Goal: Task Accomplishment & Management: Manage account settings

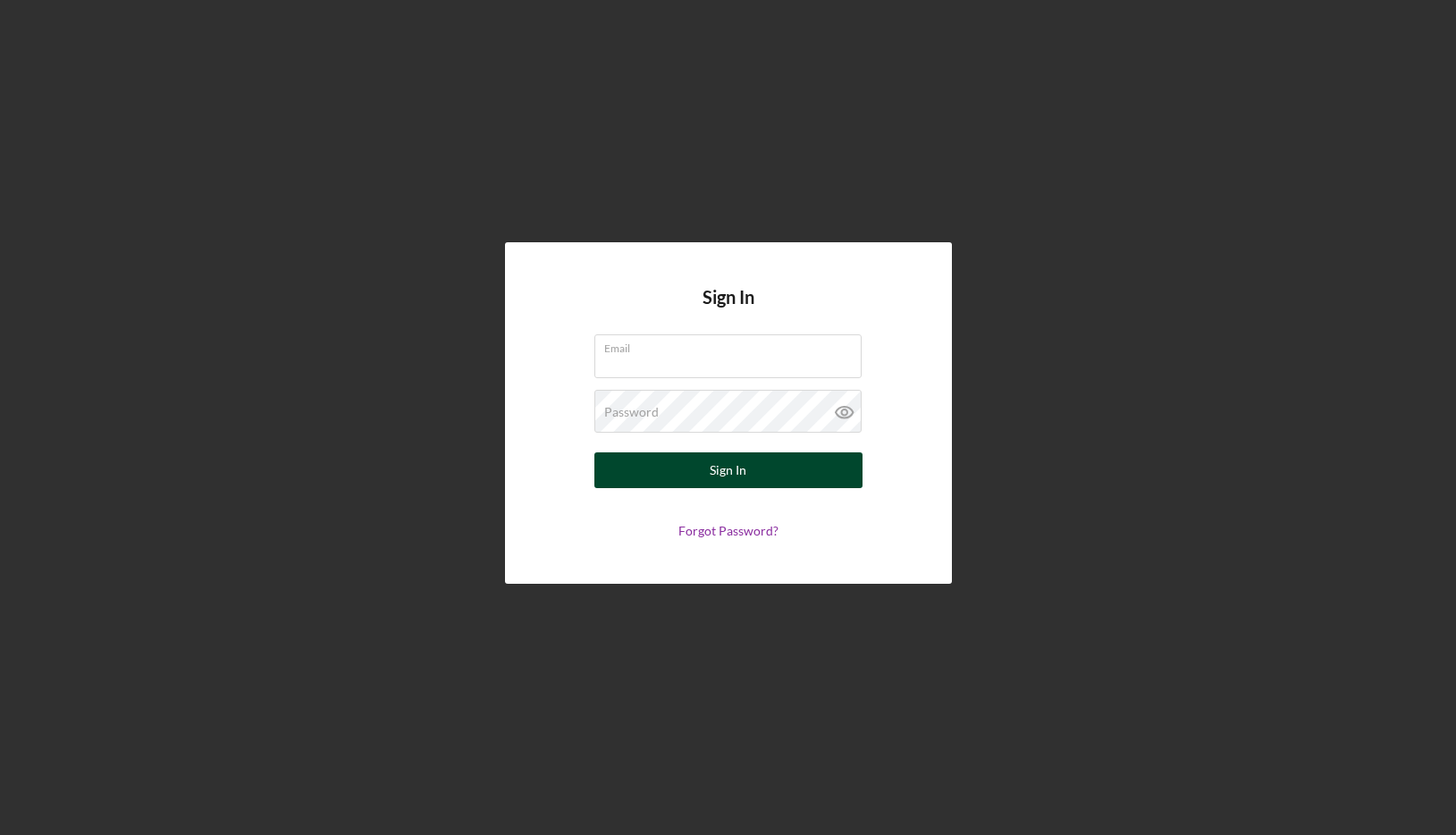
type input "ramadalenderuser@gmail.com"
click at [719, 473] on div "Sign In" at bounding box center [728, 471] width 36 height 36
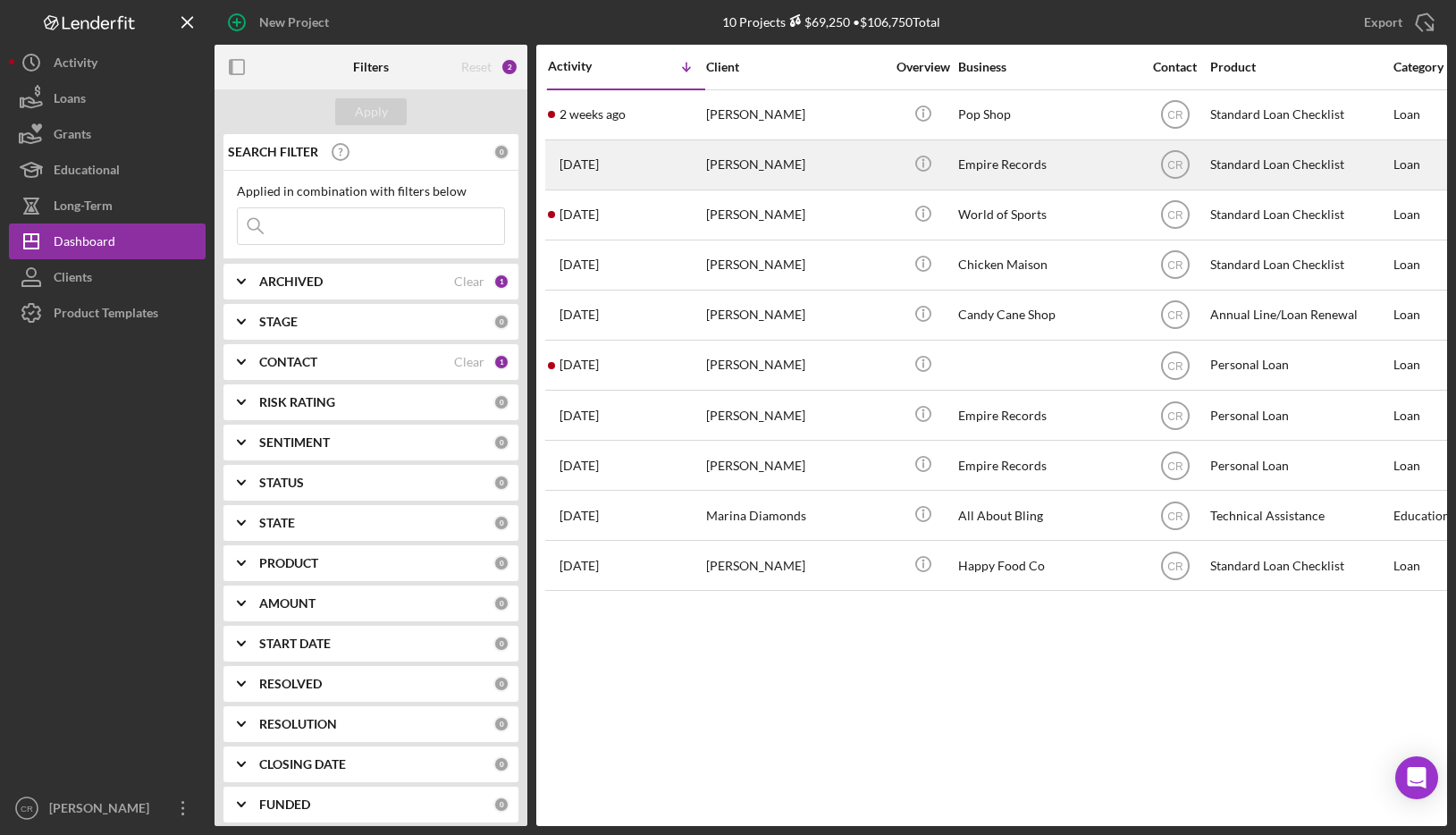
click at [775, 162] on div "Jake Test" at bounding box center [795, 165] width 179 height 47
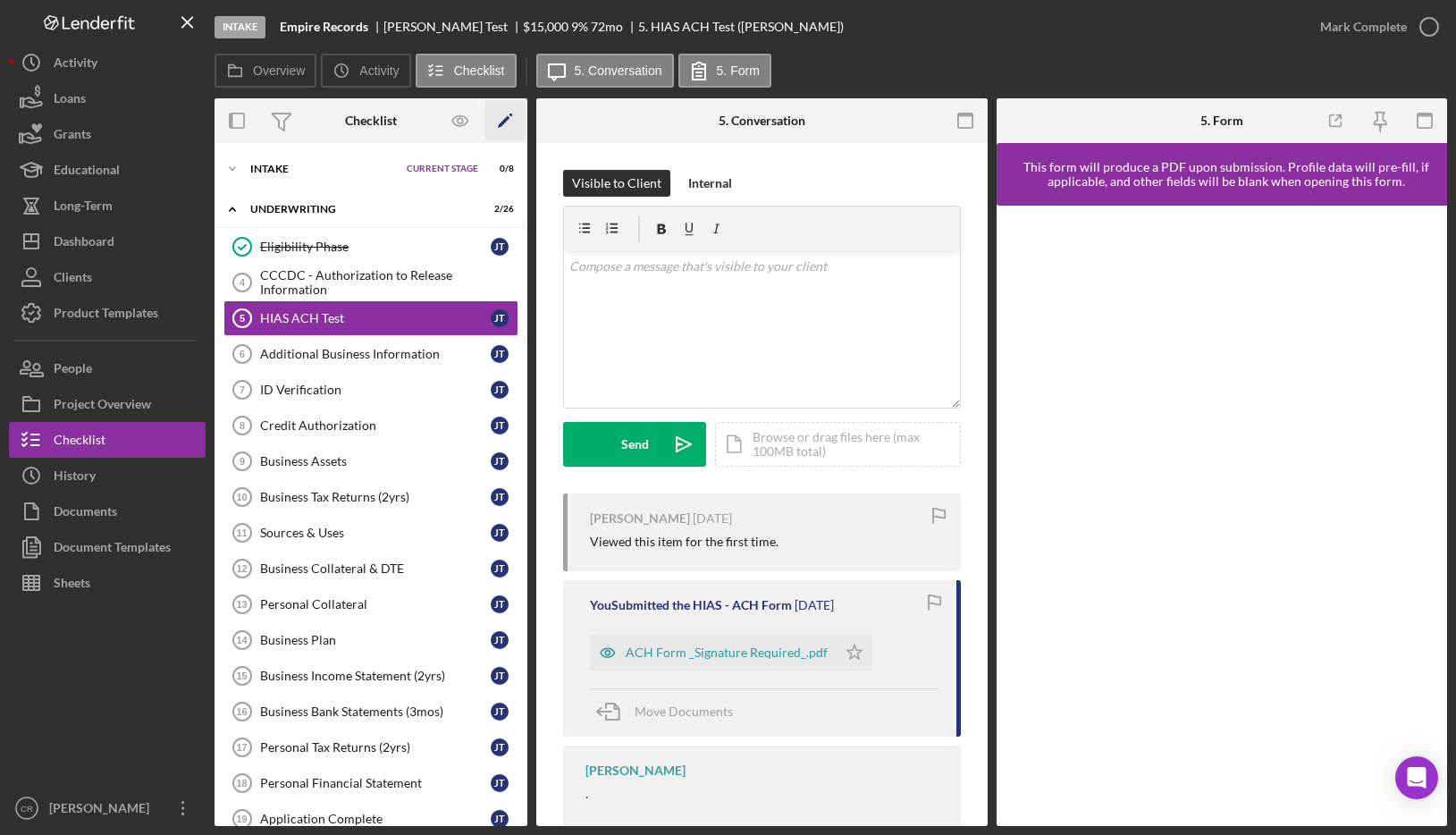
click at [508, 114] on icon "Icon/Edit" at bounding box center [505, 120] width 40 height 40
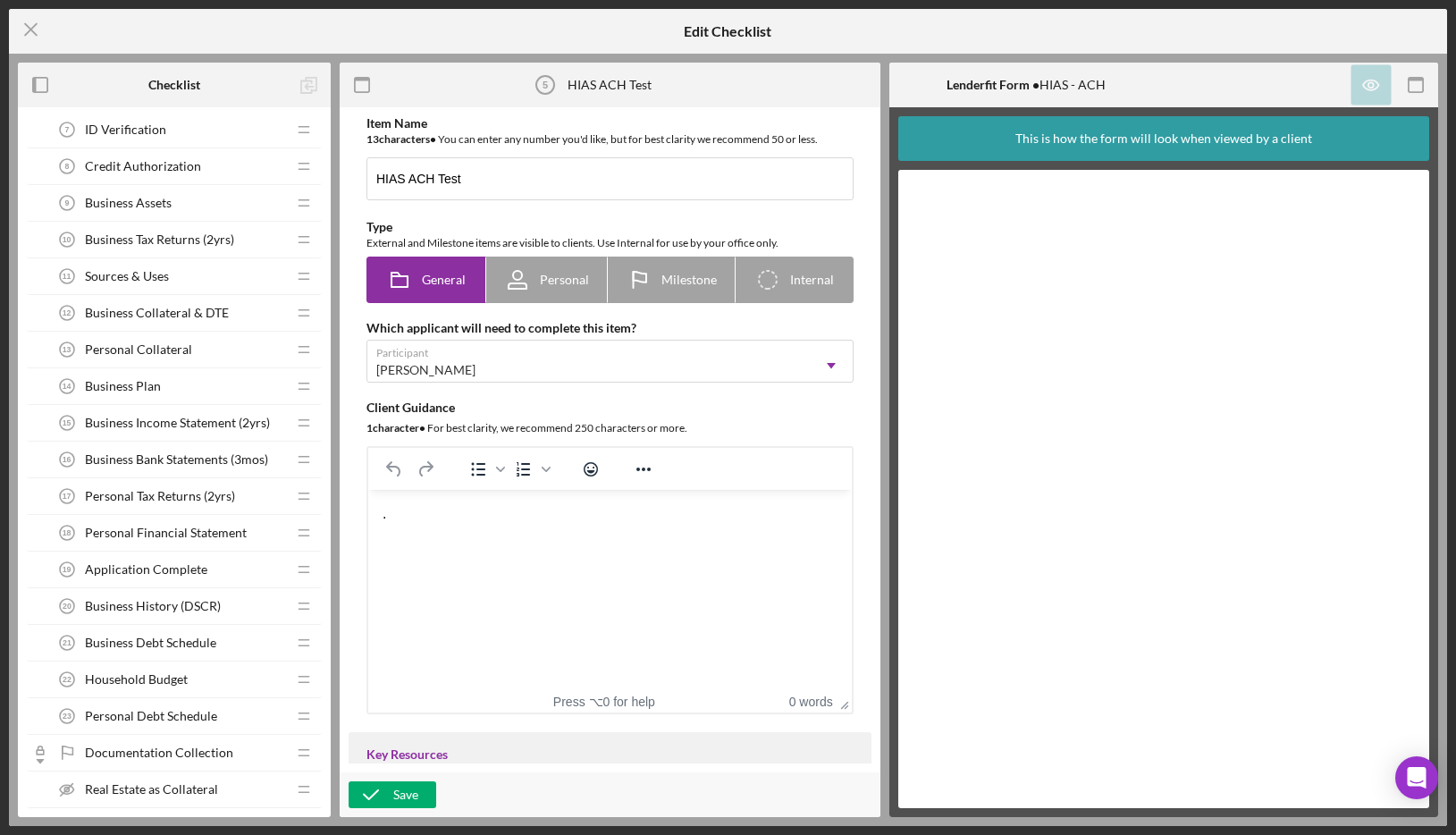
scroll to position [289, 0]
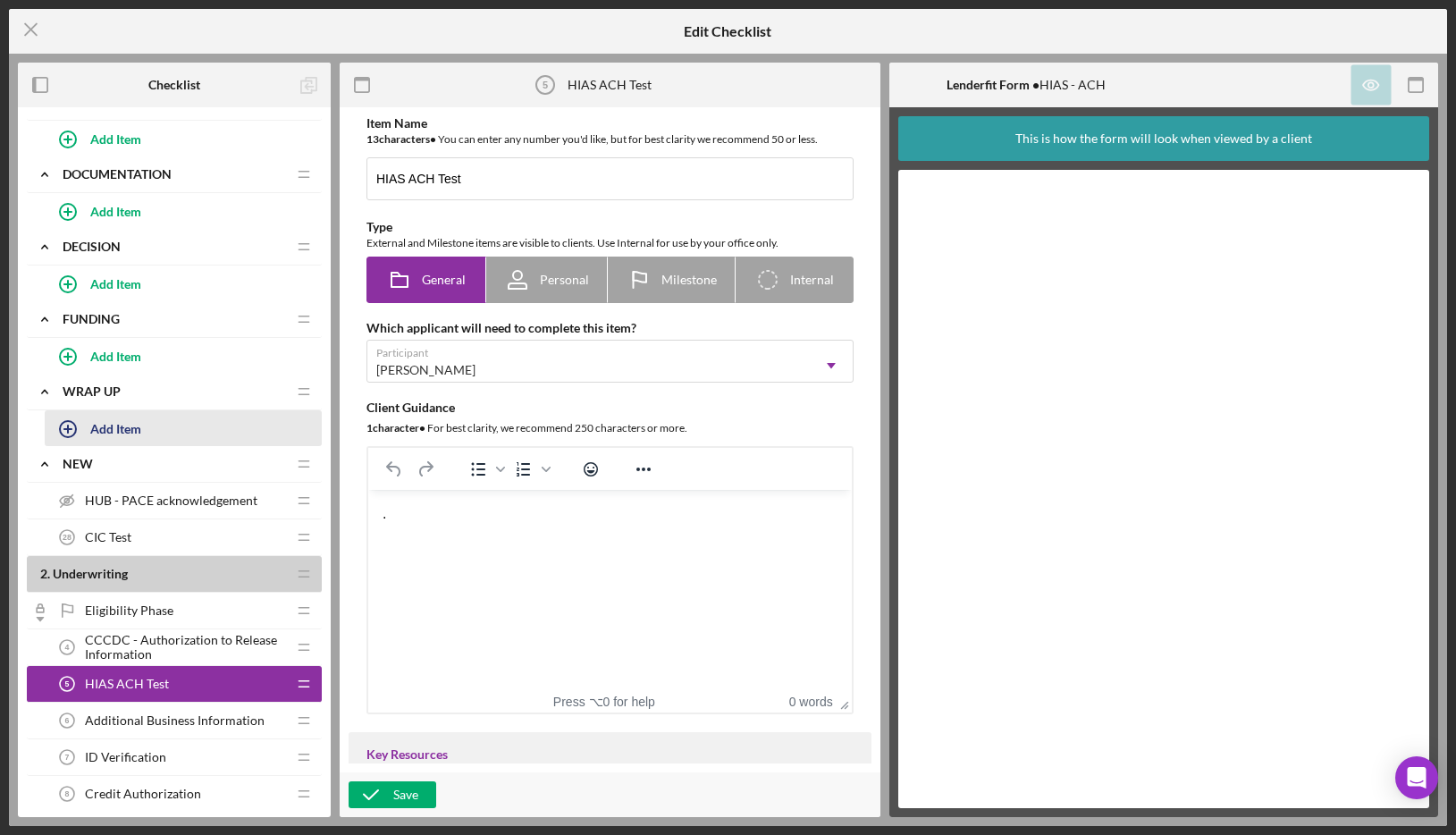
click at [119, 429] on div "Add Item" at bounding box center [116, 428] width 51 height 34
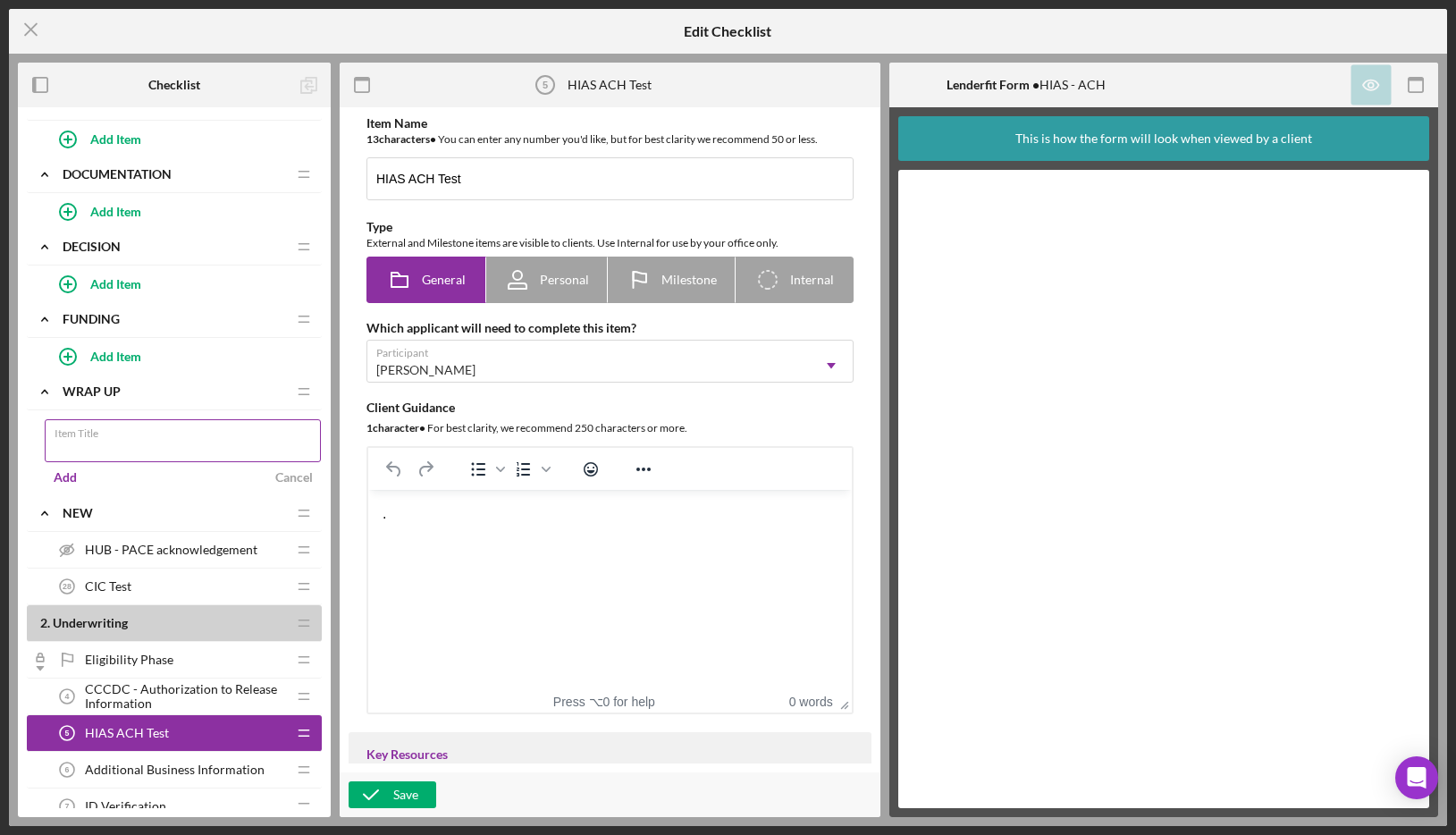
type input "h"
type input "Hawaiian Council Test"
click at [64, 477] on div "Add" at bounding box center [65, 477] width 24 height 27
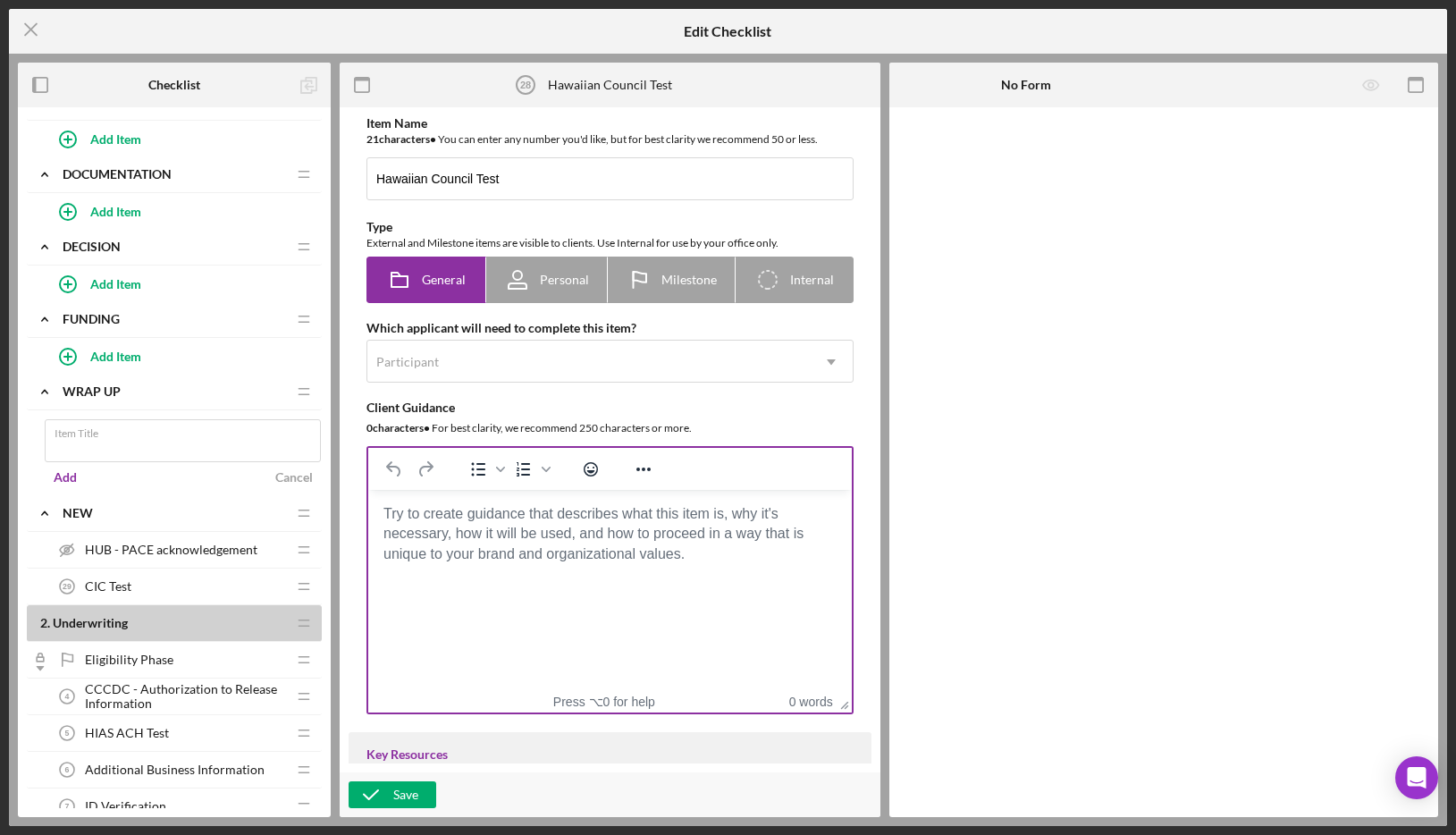
click at [466, 524] on body "Rich Text Area. Press ALT-0 for help." at bounding box center [610, 514] width 455 height 20
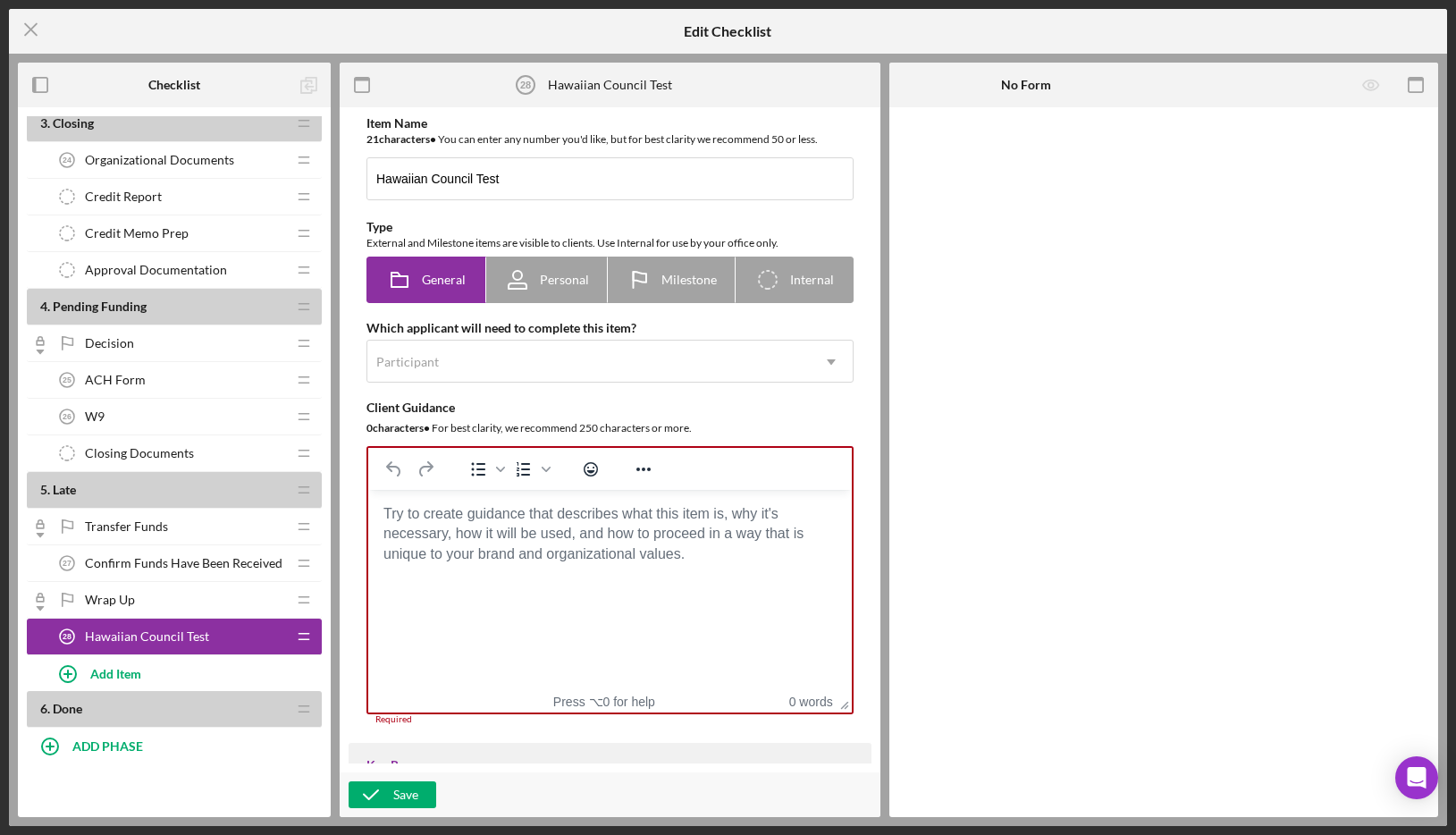
scroll to position [1730, 0]
click at [205, 632] on div "Hawaiian Council Test 28 Hawaiian Council Test" at bounding box center [168, 637] width 237 height 36
click at [455, 524] on body "Rich Text Area. Press ALT-0 for help." at bounding box center [610, 514] width 455 height 20
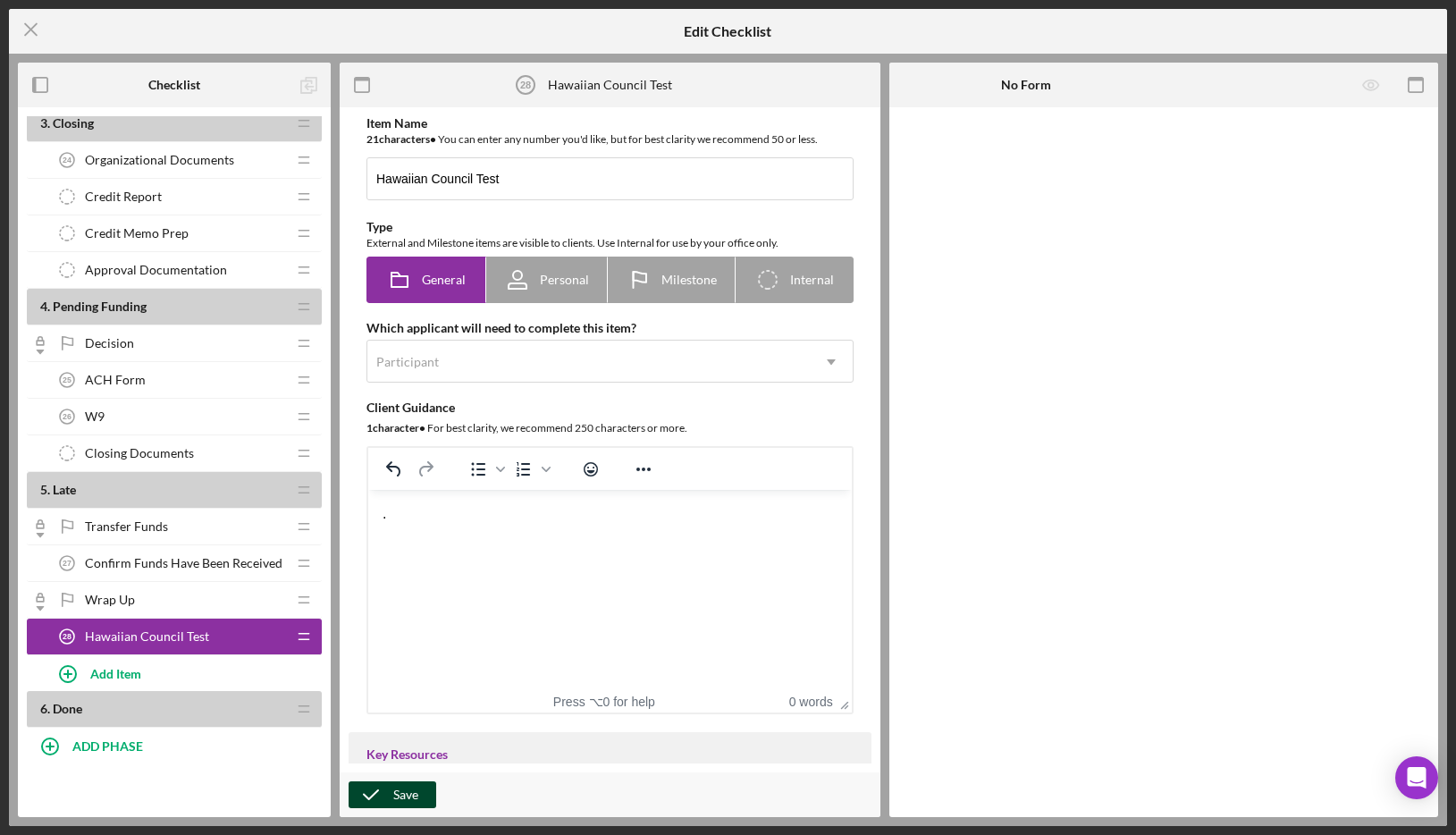
click at [414, 797] on div "Save" at bounding box center [405, 795] width 25 height 27
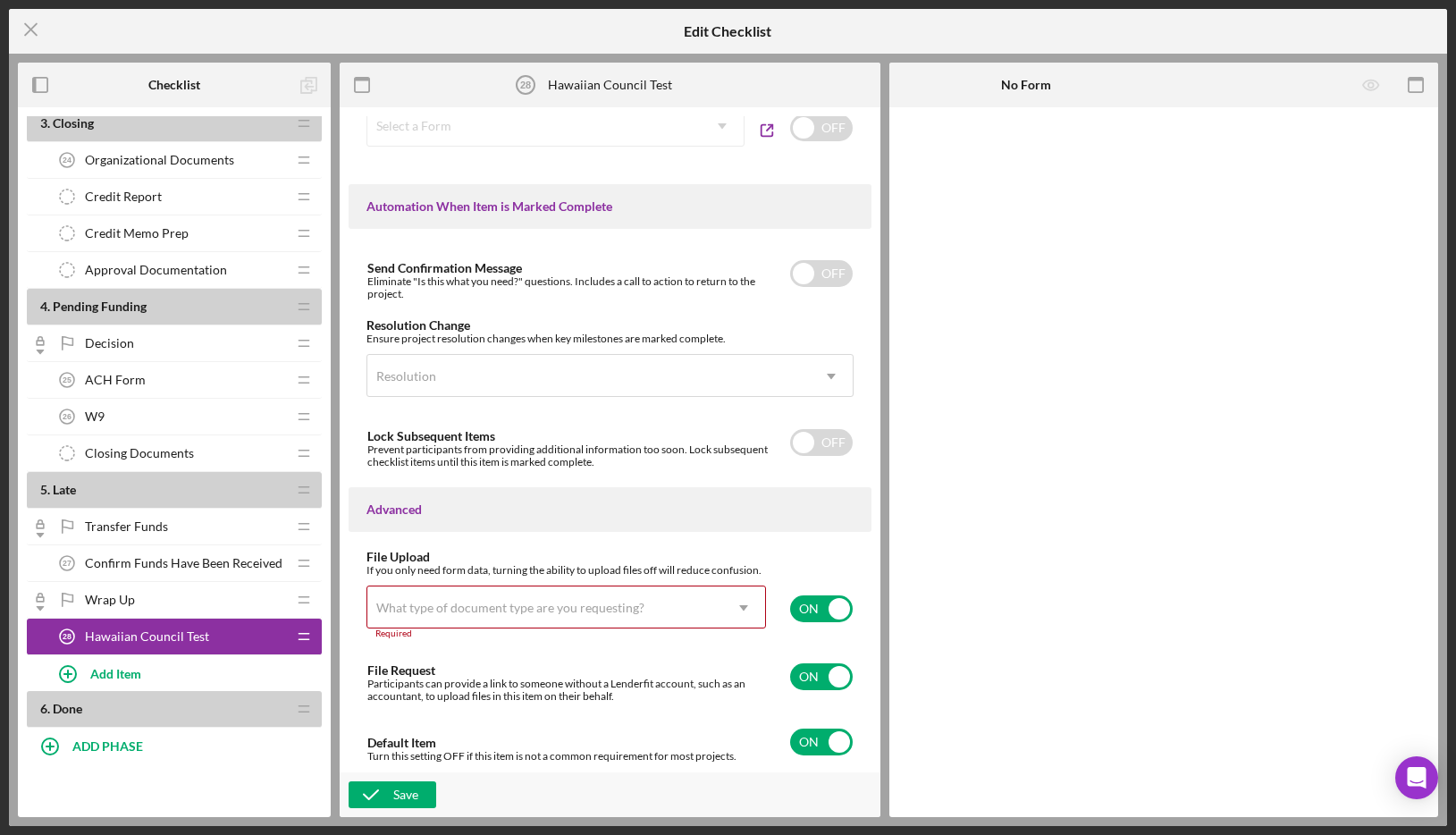
click at [810, 605] on input "checkbox" at bounding box center [821, 609] width 62 height 27
checkbox input "false"
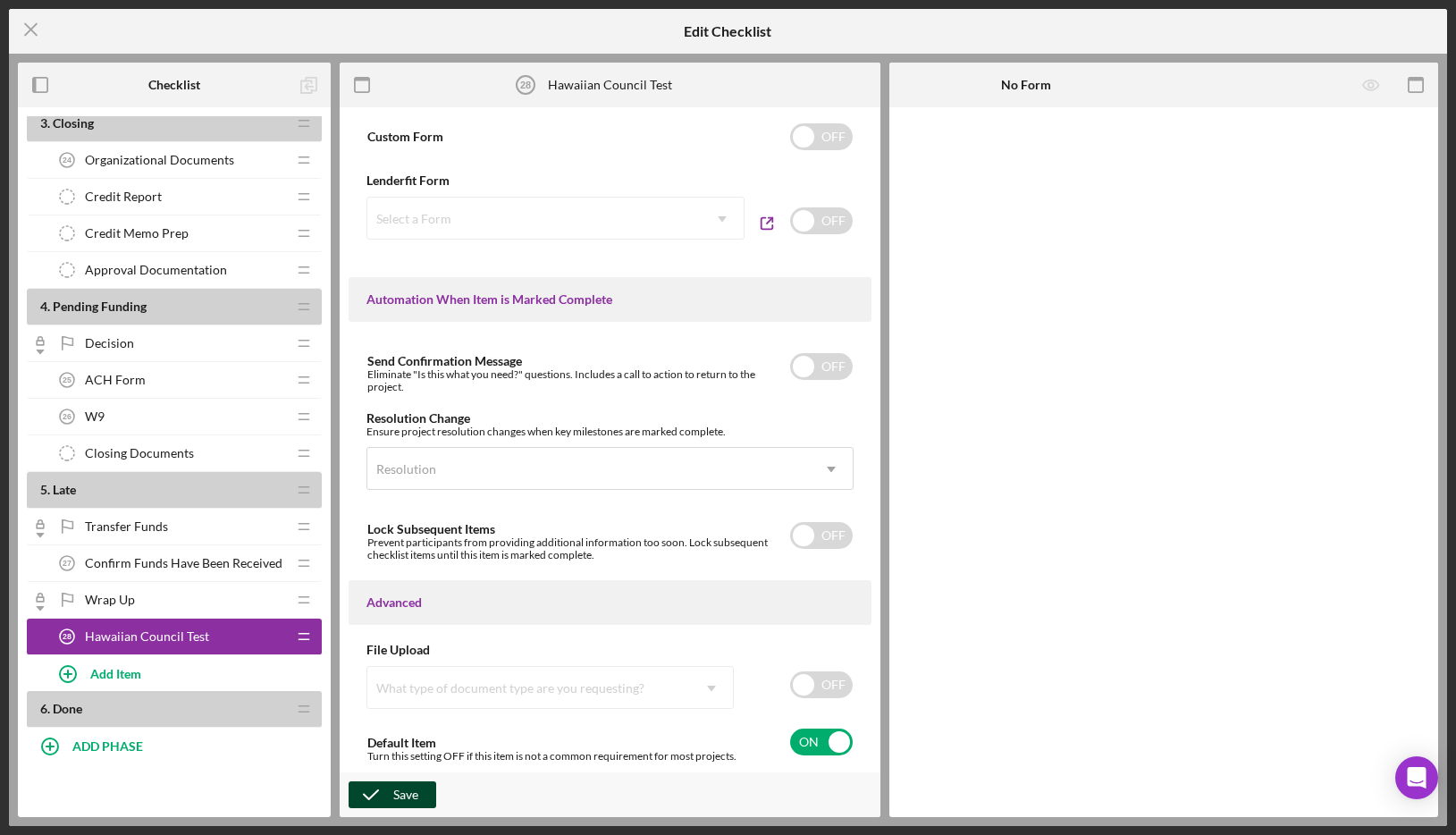
click at [377, 797] on icon "button" at bounding box center [370, 795] width 44 height 44
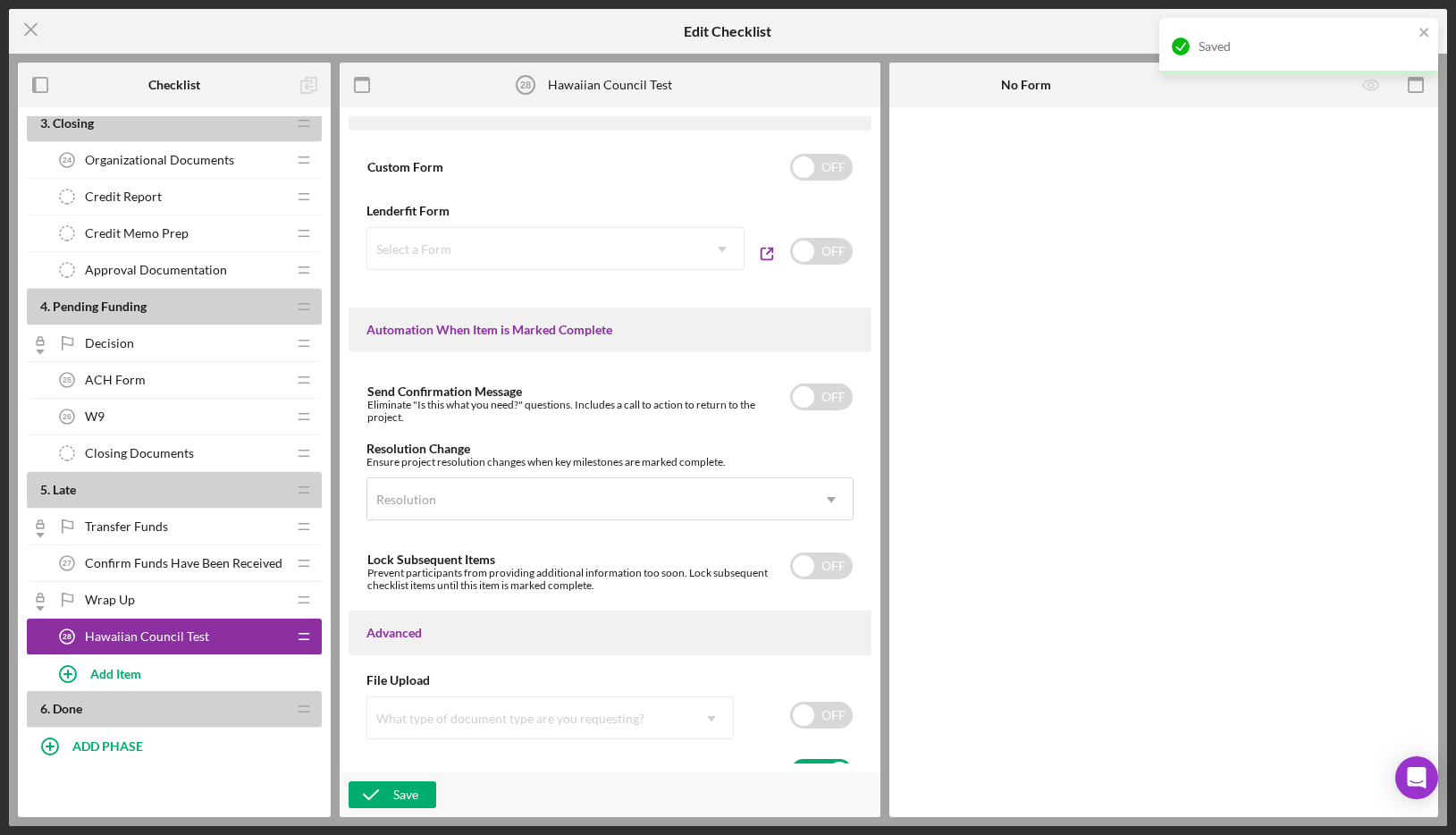
scroll to position [907, 0]
click at [803, 247] on input "checkbox" at bounding box center [821, 253] width 62 height 27
checkbox input "true"
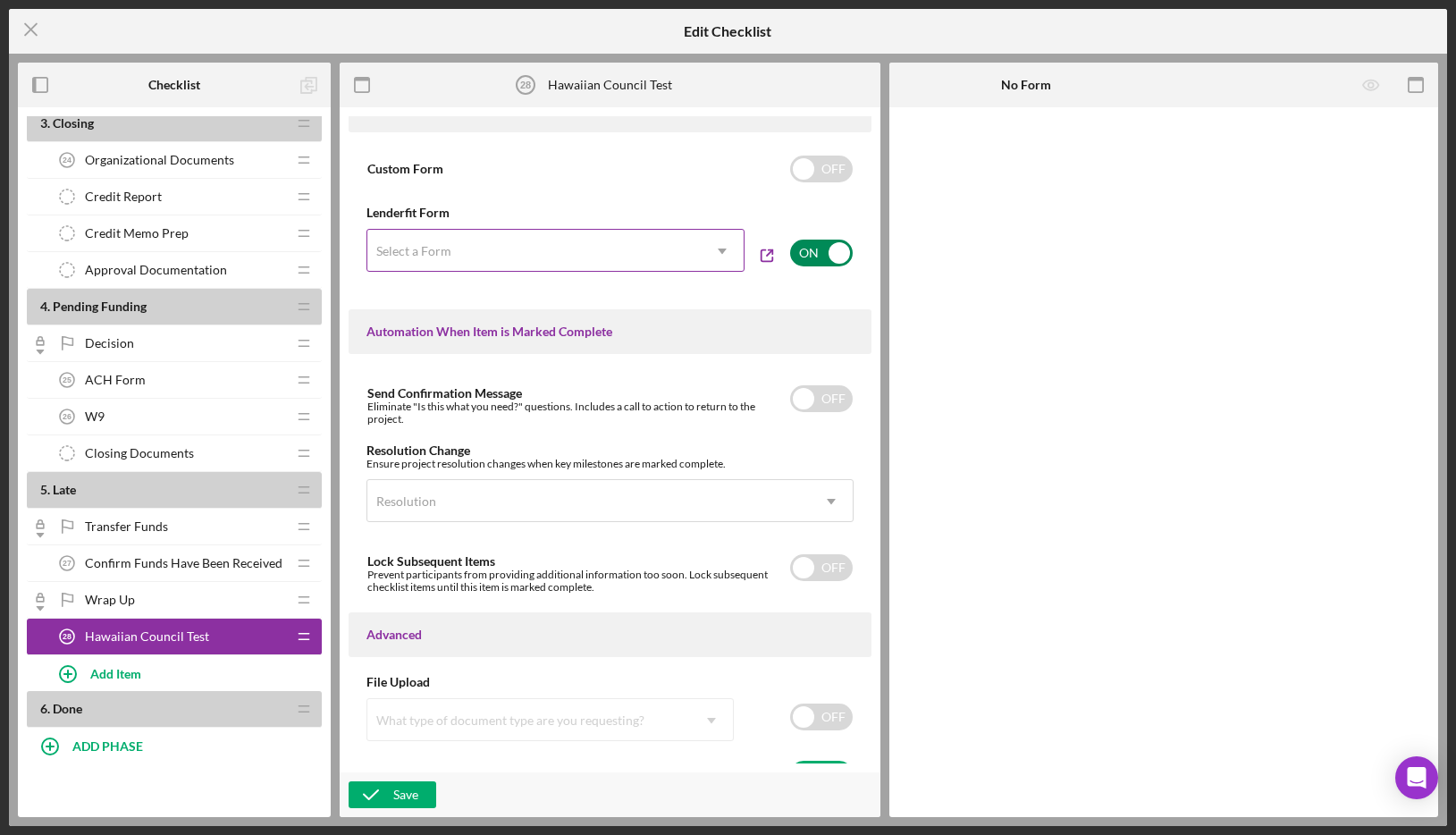
click at [568, 259] on div "Select a Form" at bounding box center [534, 252] width 333 height 41
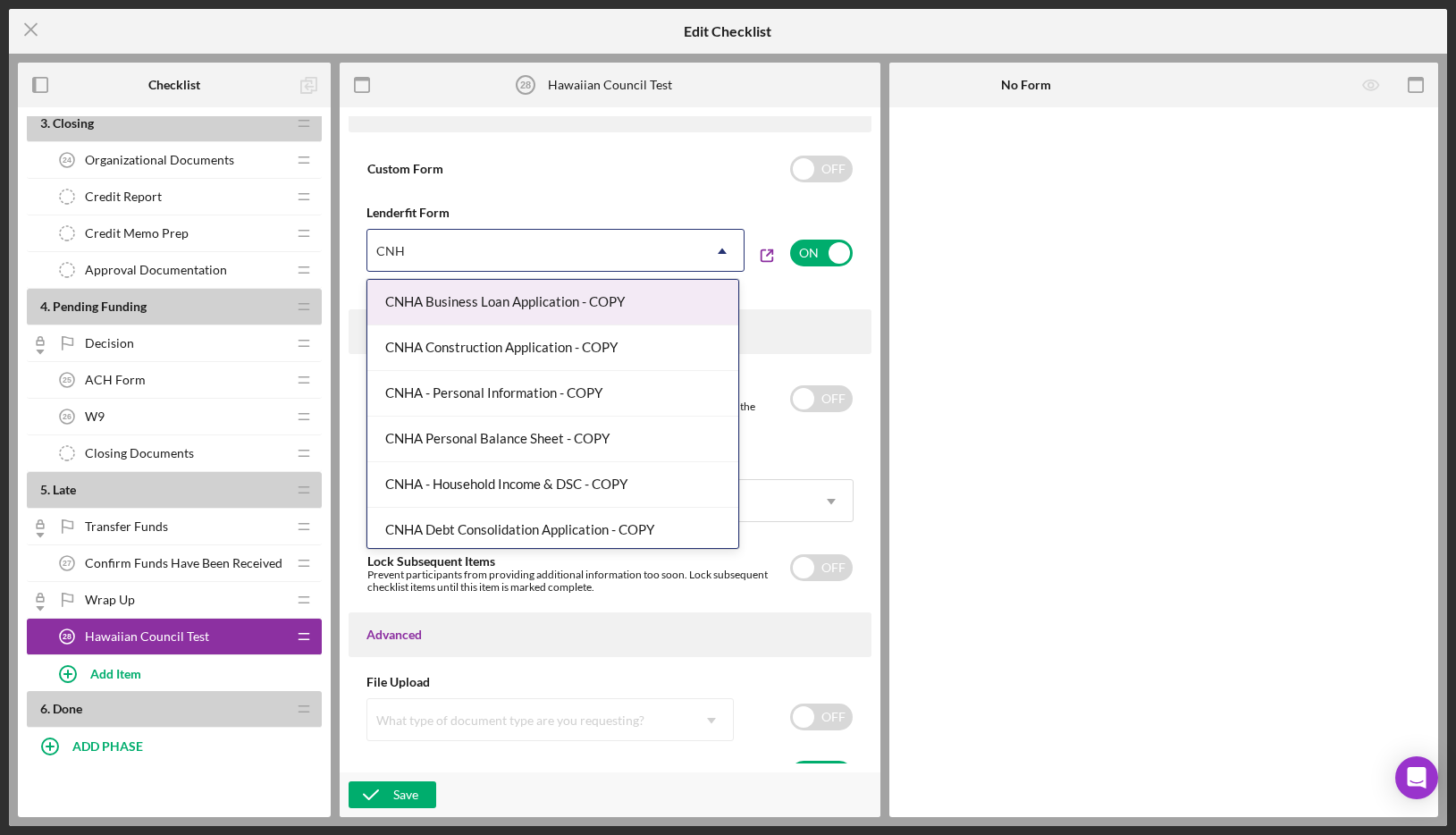
type input "CNHA"
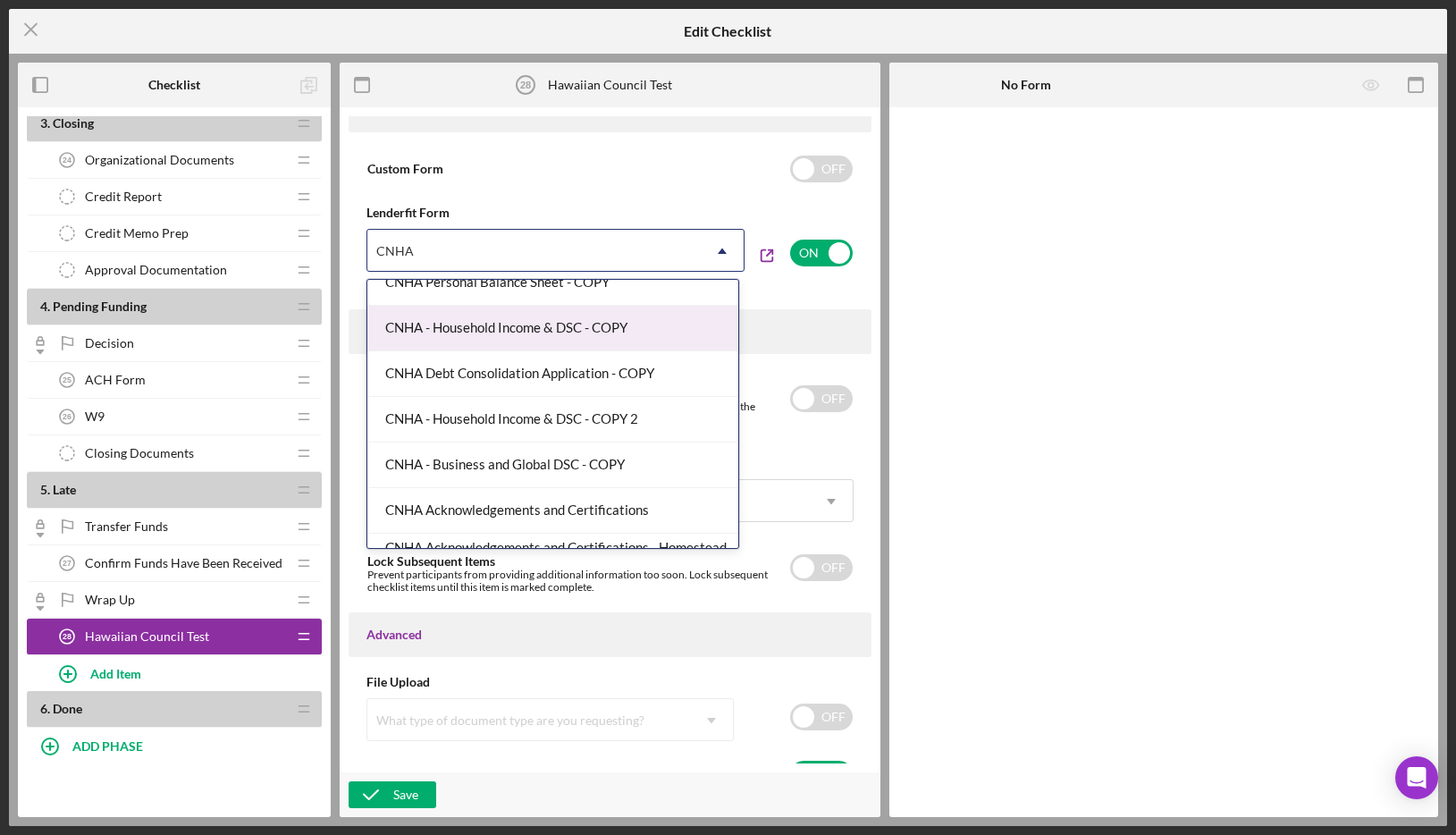
scroll to position [186, 0]
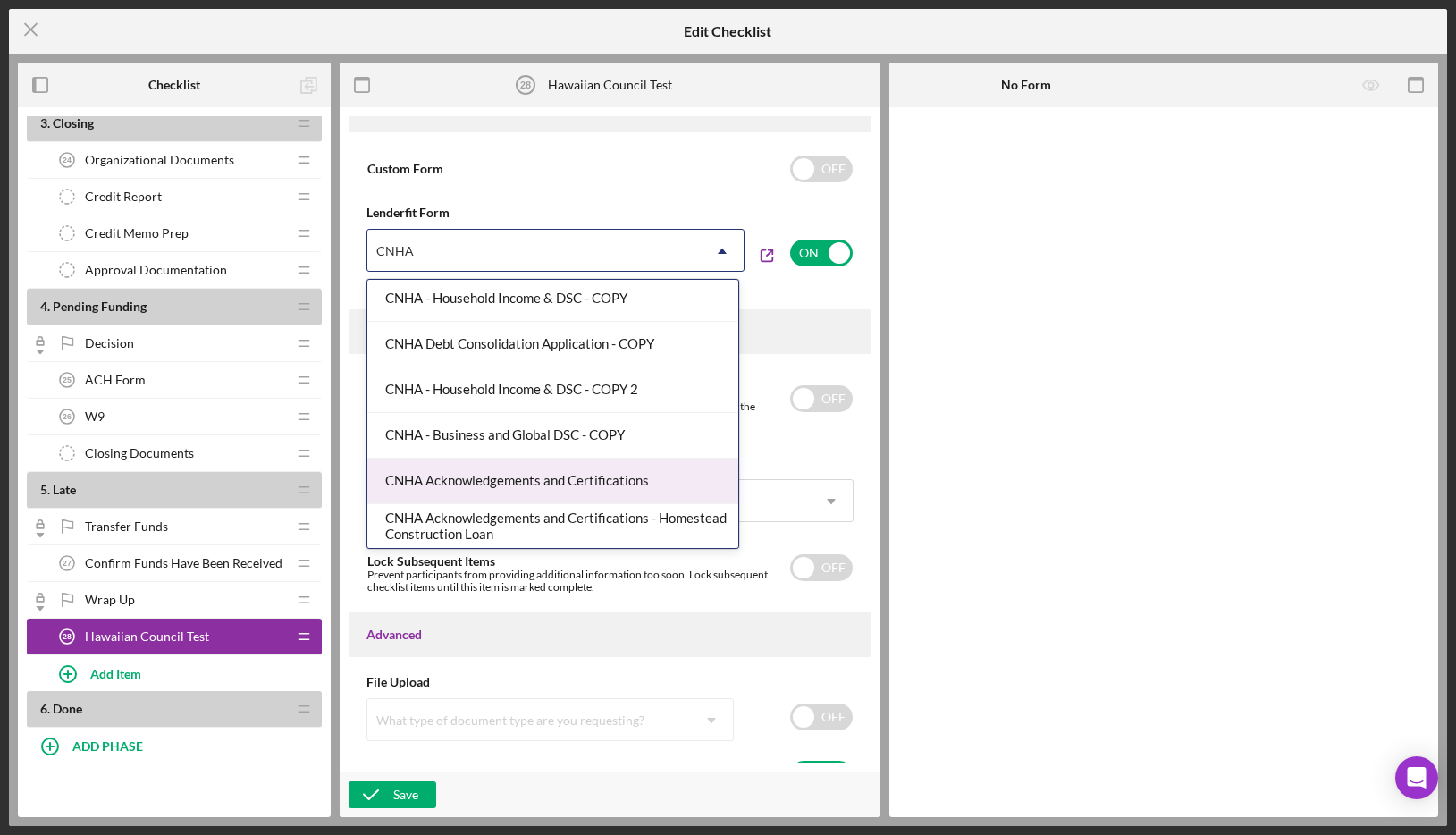
click at [582, 476] on div "CNHA Acknowledgements and Certifications" at bounding box center [552, 482] width 371 height 45
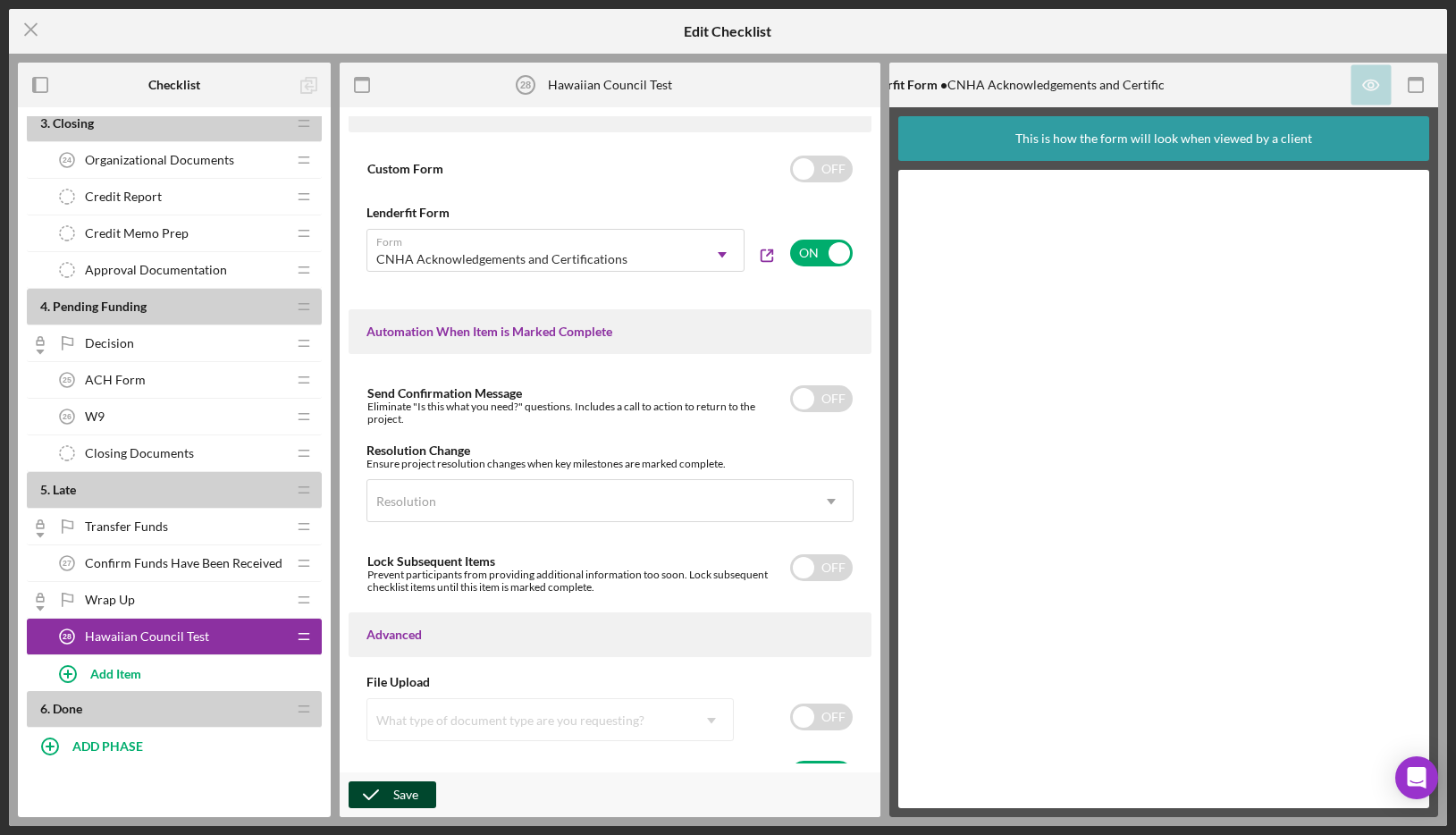
click at [417, 797] on button "Save" at bounding box center [392, 795] width 88 height 27
click at [34, 30] on icon "Icon/Menu Close" at bounding box center [31, 29] width 44 height 44
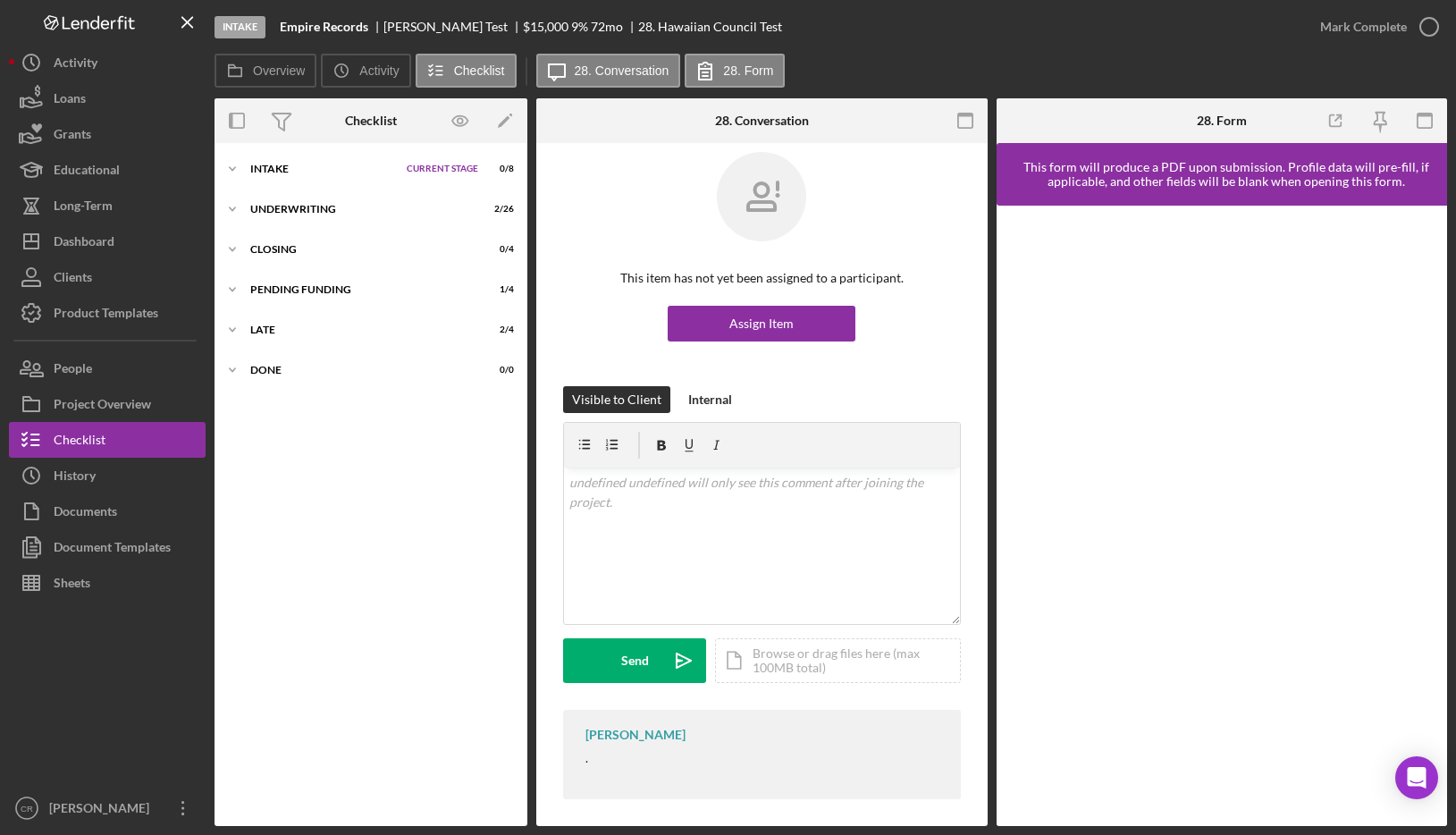
scroll to position [27, 0]
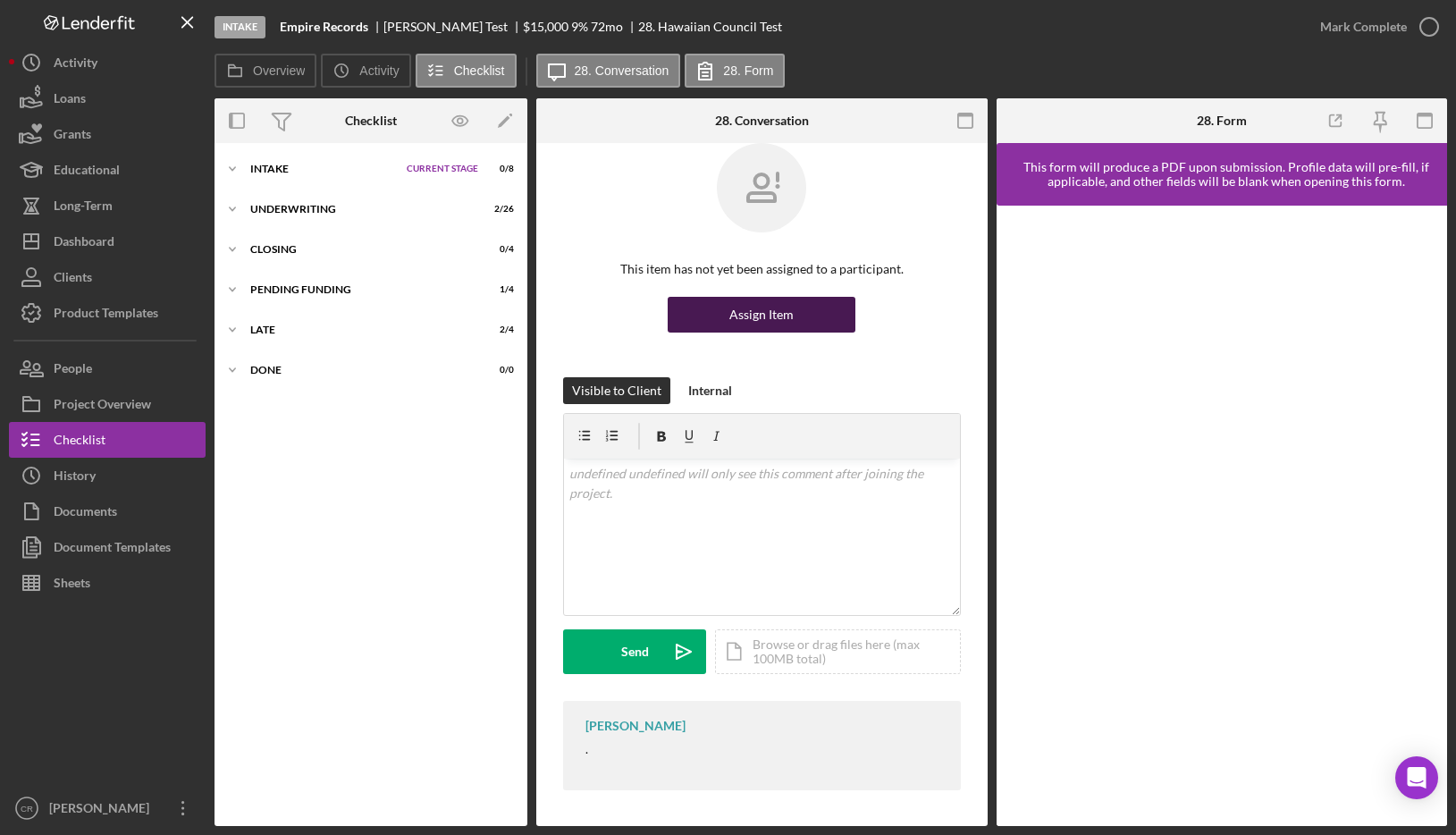
click at [791, 320] on button "Assign Item" at bounding box center [762, 315] width 187 height 36
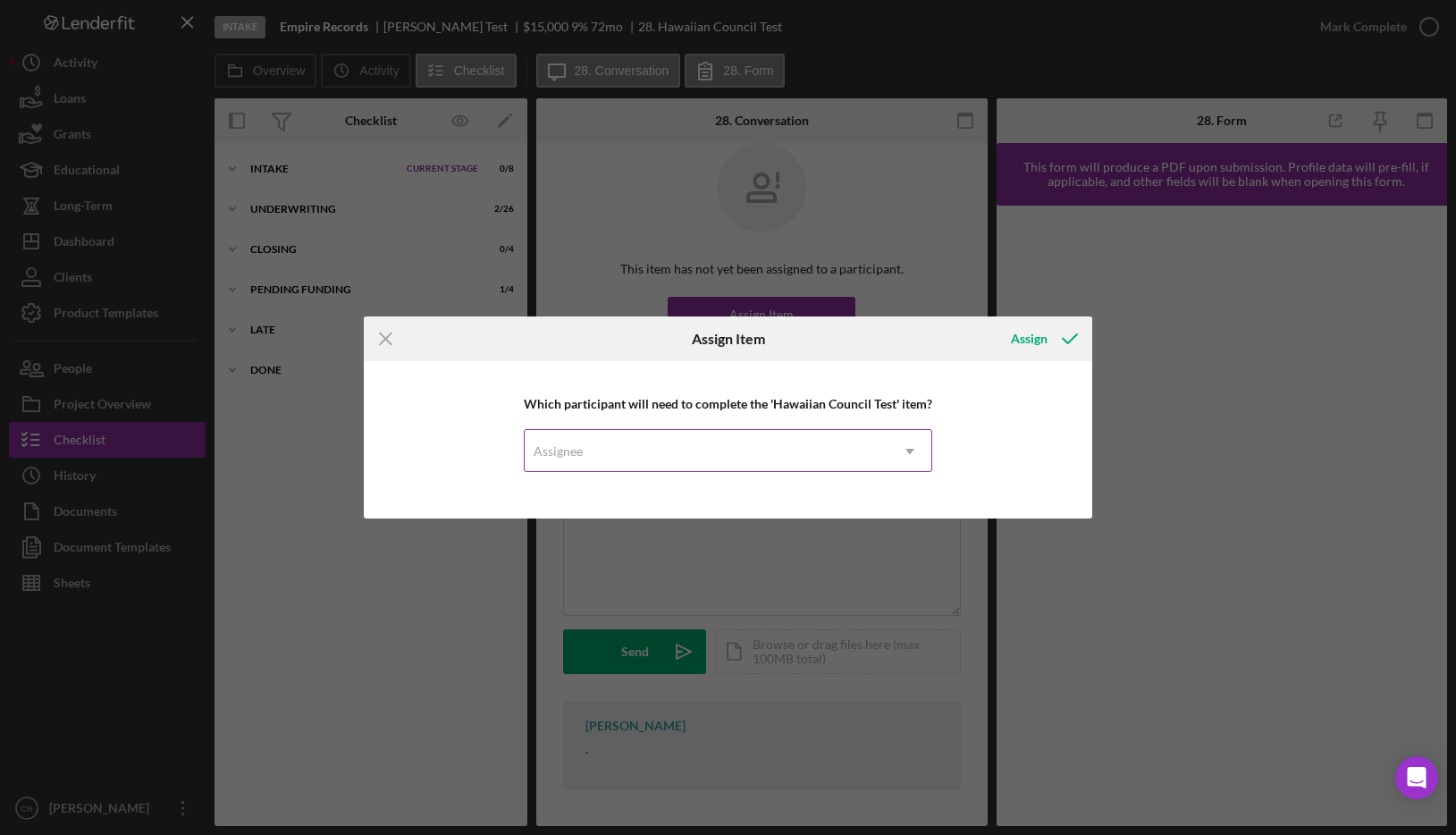
click at [572, 452] on div "Assignee" at bounding box center [558, 451] width 49 height 14
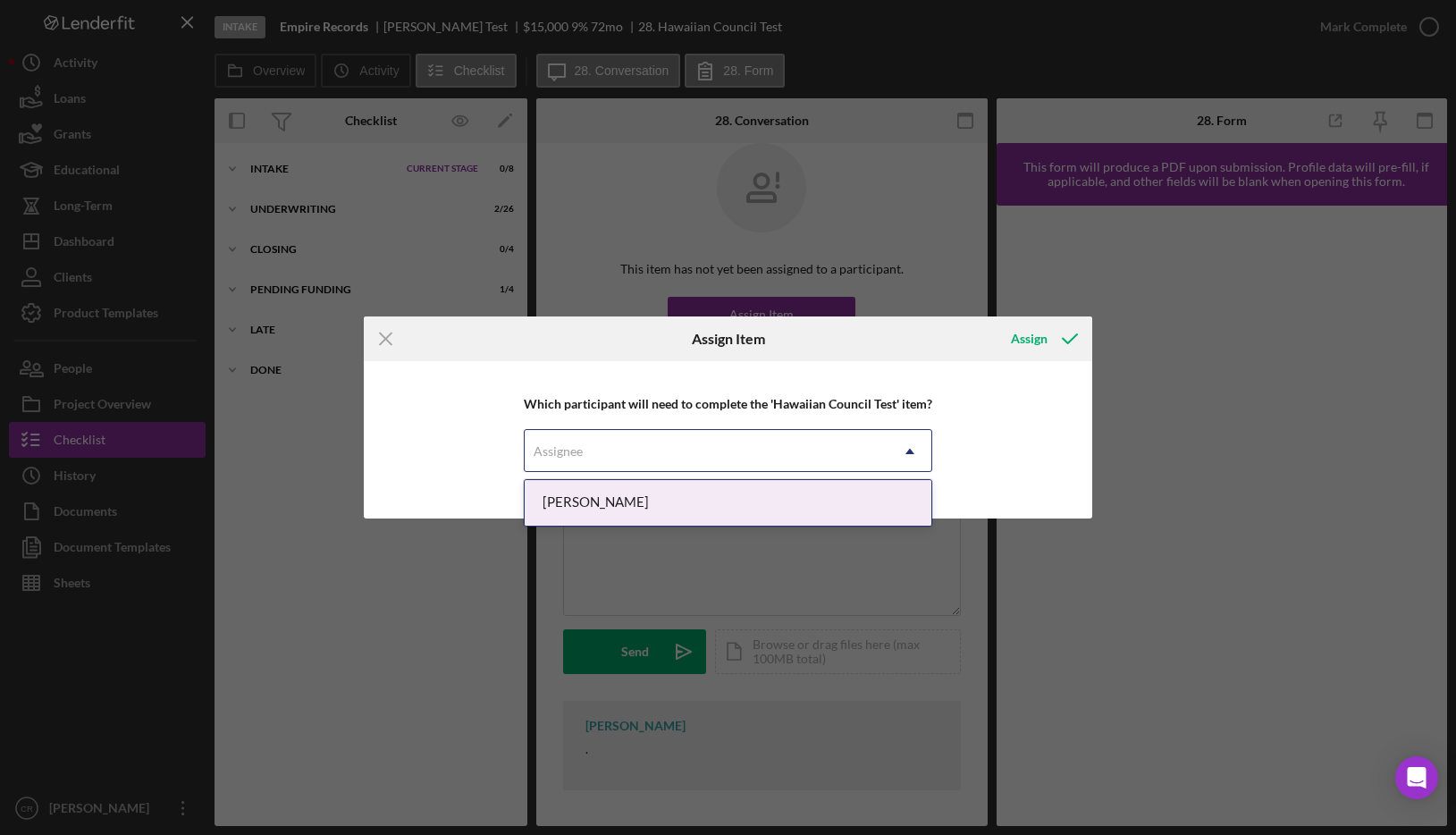
click at [585, 504] on div "Jake Test" at bounding box center [728, 503] width 406 height 45
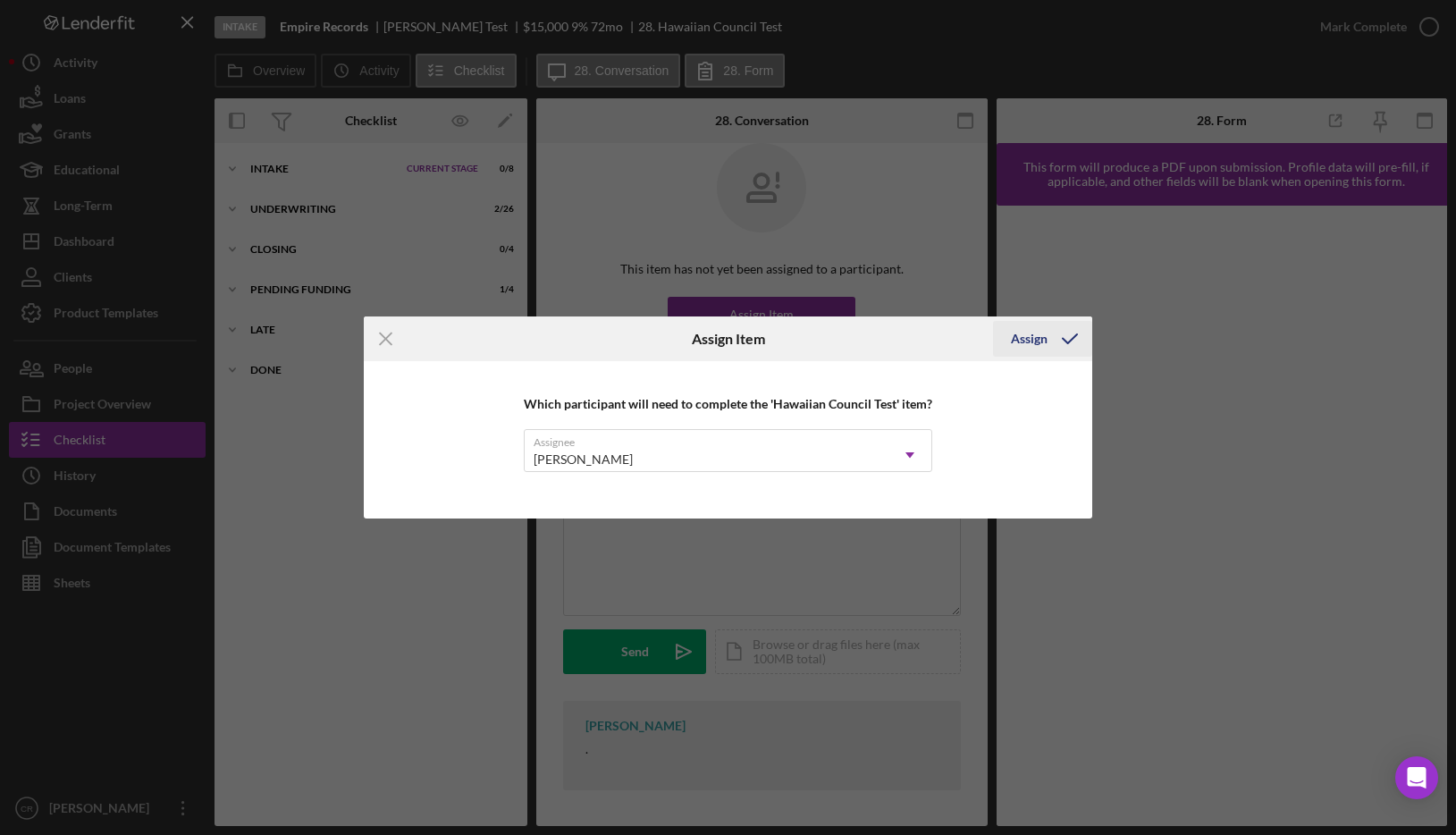
click at [1036, 333] on div "Assign" at bounding box center [1029, 339] width 36 height 36
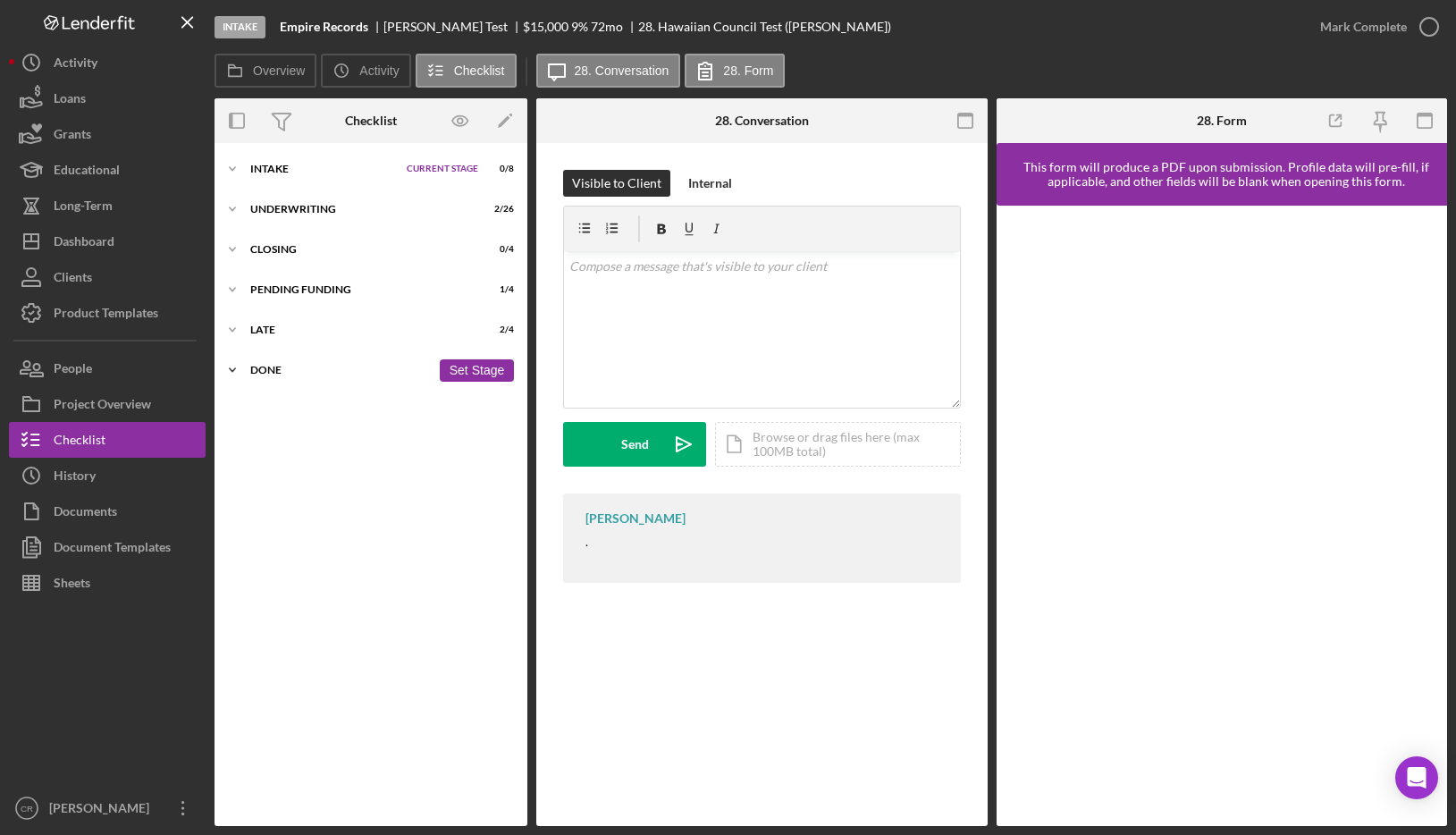
click at [271, 367] on div "Done" at bounding box center [340, 370] width 181 height 11
click at [311, 330] on div "Late" at bounding box center [340, 330] width 181 height 11
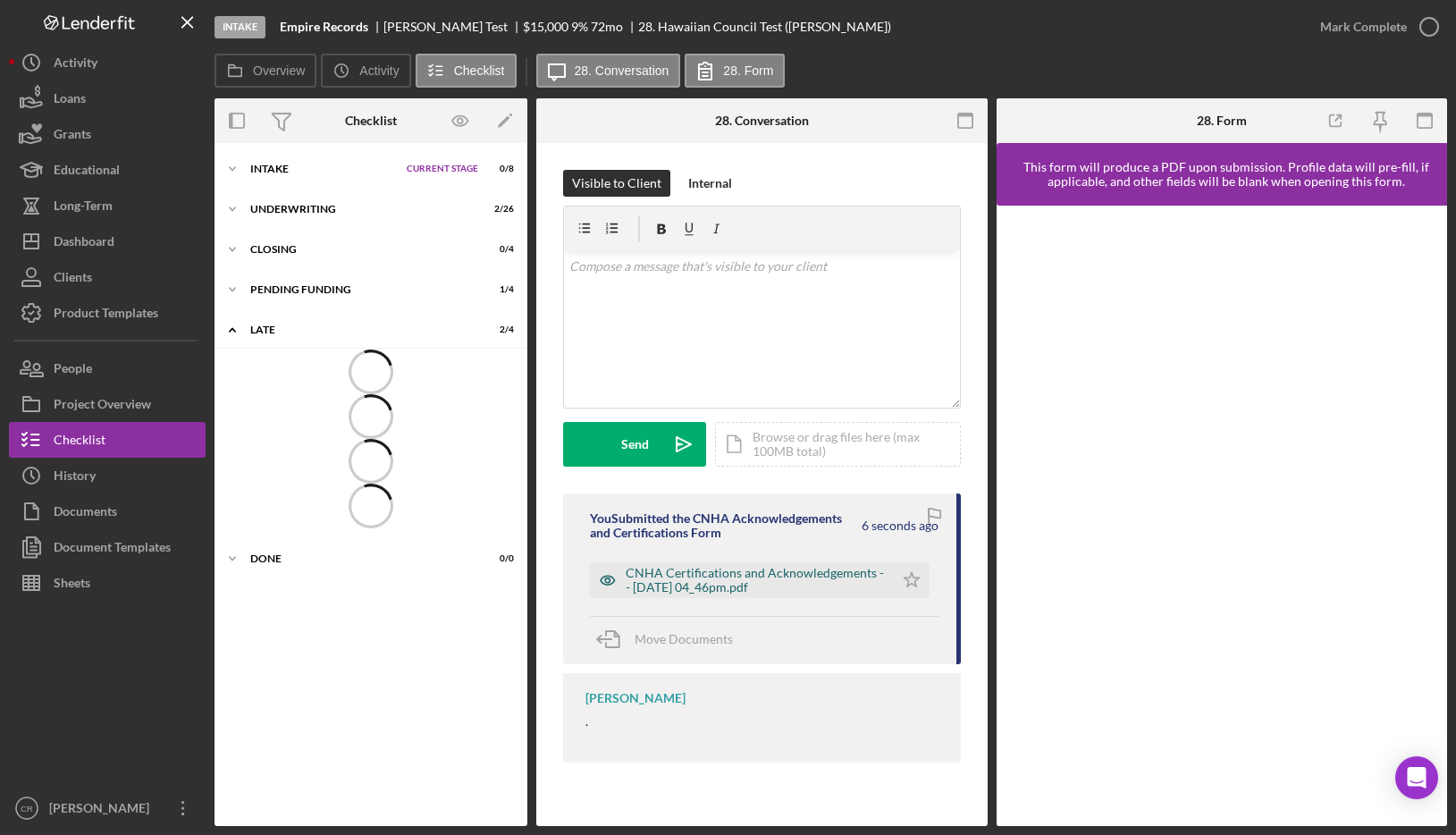
click at [728, 577] on div "CNHA Certifications and Acknowledgements -- [DATE] 04_46pm.pdf" at bounding box center [755, 580] width 259 height 29
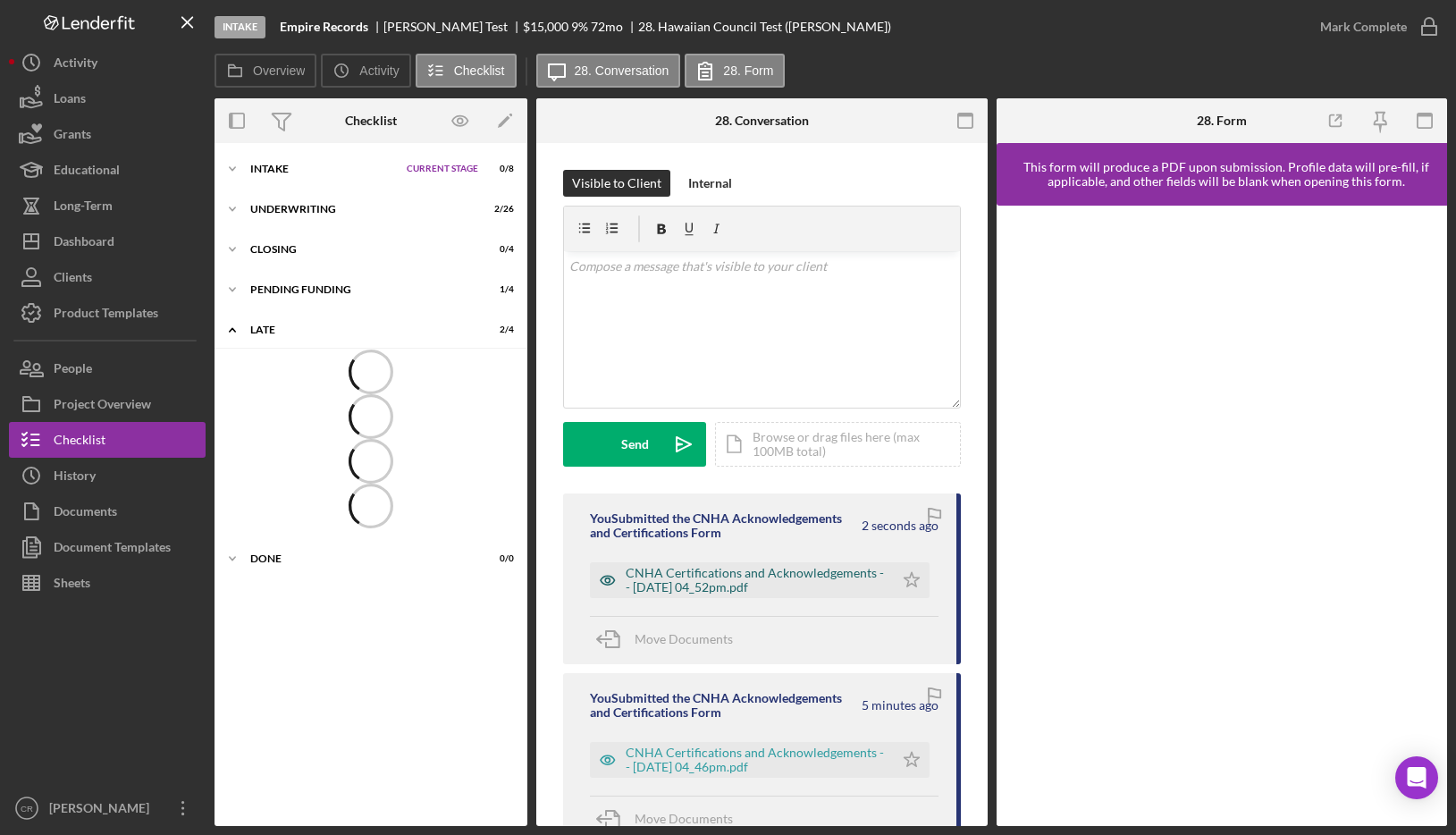
click at [730, 577] on div "CNHA Certifications and Acknowledgements -- [DATE] 04_52pm.pdf" at bounding box center [755, 580] width 259 height 29
click at [727, 576] on div "CNHA Certifications and Acknowledgements -- [DATE] 04_53pm.pdf" at bounding box center [755, 580] width 259 height 29
